Goal: Download file/media

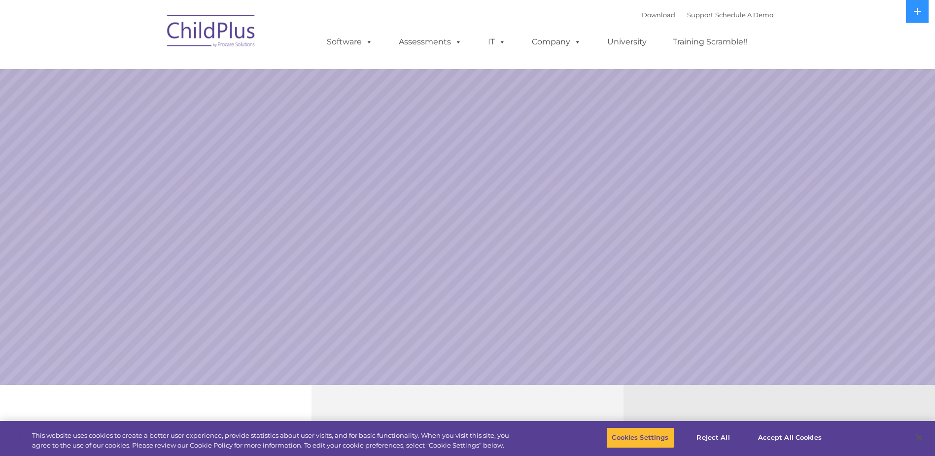
select select "MEDIUM"
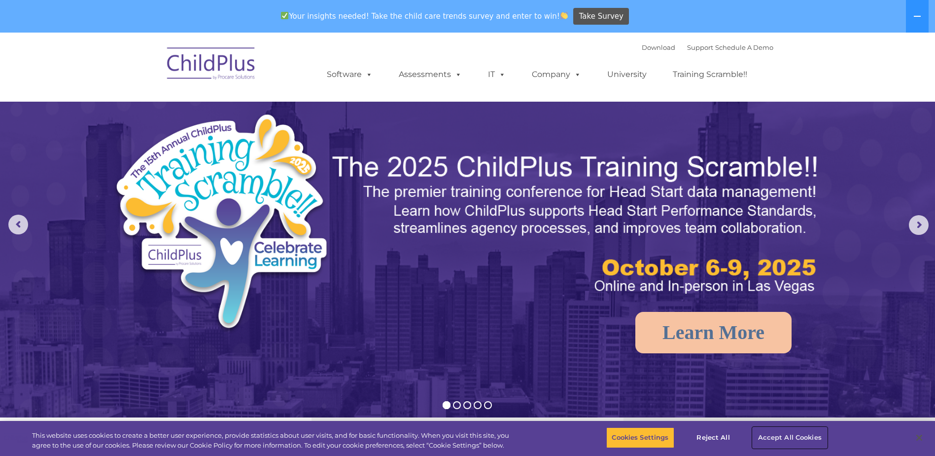
click at [794, 435] on button "Accept All Cookies" at bounding box center [790, 437] width 74 height 21
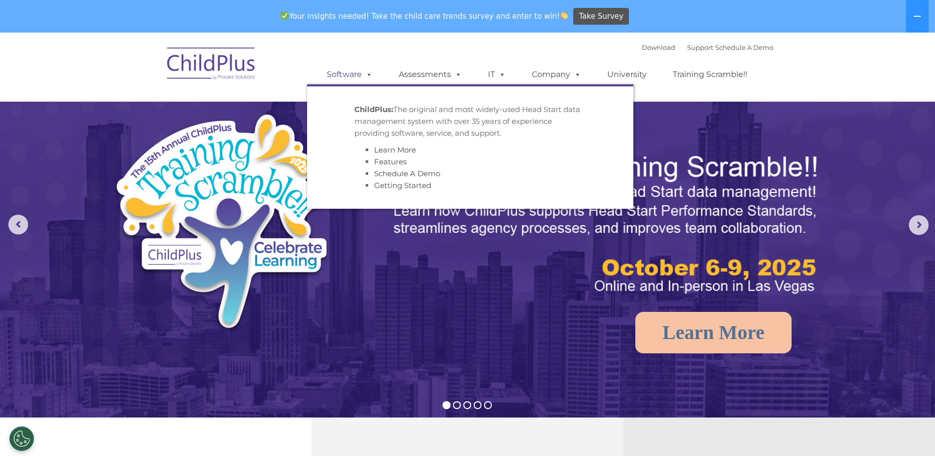
click at [349, 73] on link "Software" at bounding box center [350, 75] width 66 height 20
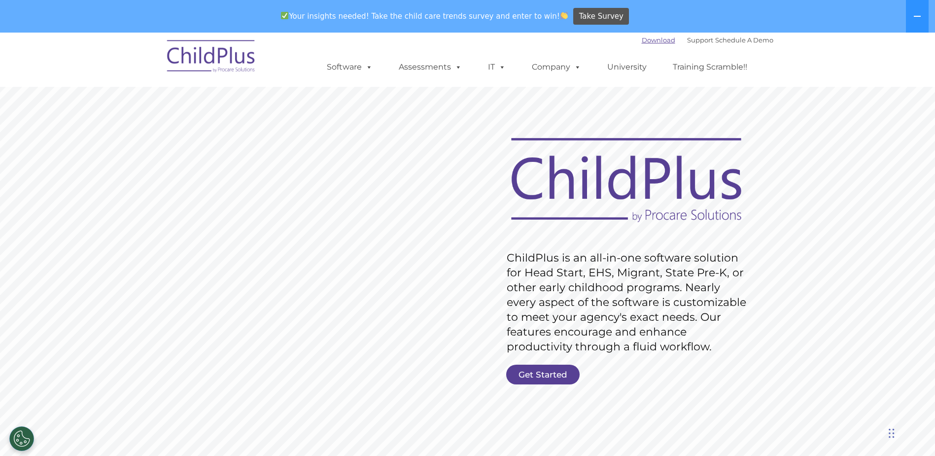
click at [643, 37] on link "Download" at bounding box center [659, 40] width 34 height 8
